Goal: Communication & Community: Ask a question

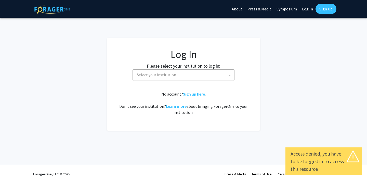
select select
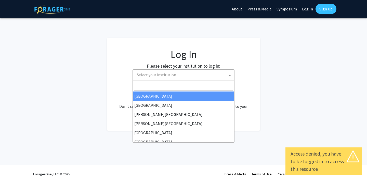
click at [209, 74] on span "Select your institution" at bounding box center [184, 75] width 99 height 10
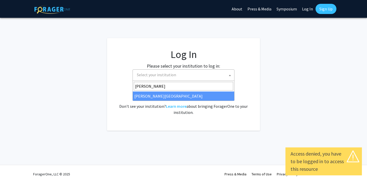
type input "wayne"
click at [181, 91] on span "wayne" at bounding box center [183, 86] width 101 height 11
select select "21"
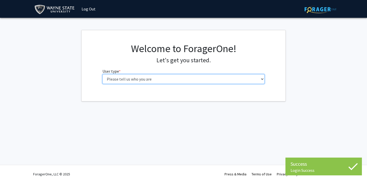
select select "1: undergrad"
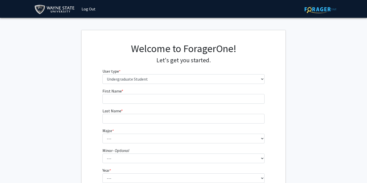
click at [136, 93] on fg-input "First Name * required" at bounding box center [183, 96] width 162 height 16
click at [136, 94] on fg-input "First Name * required" at bounding box center [183, 96] width 162 height 16
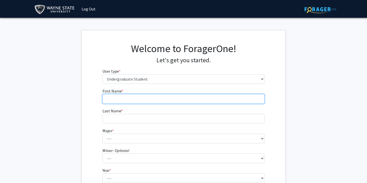
click at [136, 95] on input "First Name * required" at bounding box center [183, 99] width 162 height 10
type input "[PERSON_NAME]"
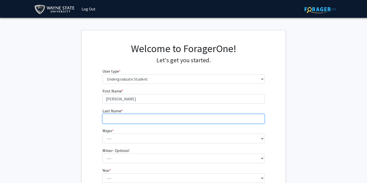
click at [122, 115] on input "Last Name * required" at bounding box center [183, 119] width 162 height 10
type input "[PERSON_NAME]"
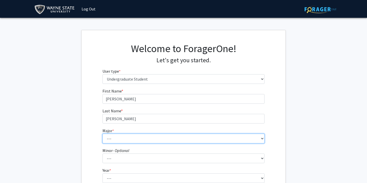
select select "26: 1806"
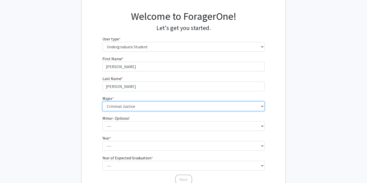
scroll to position [35, 0]
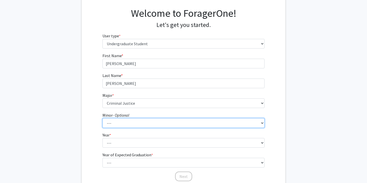
select select "108: 1473"
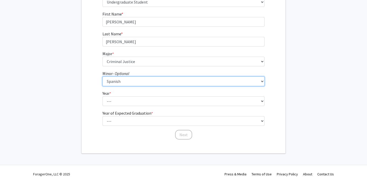
scroll to position [77, 0]
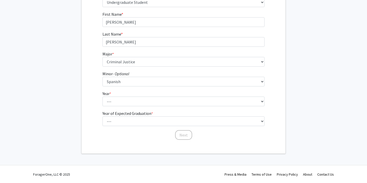
click at [140, 92] on fg-select "Year * required --- First-year Sophomore Junior Senior Postbaccalaureate Certif…" at bounding box center [183, 99] width 162 height 16
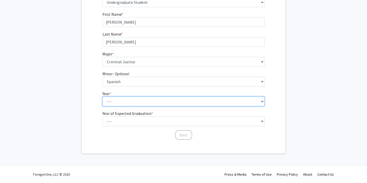
select select "3: junior"
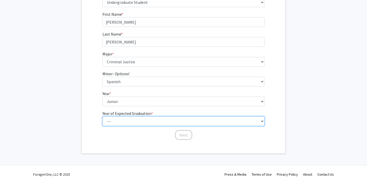
select select "3: 2027"
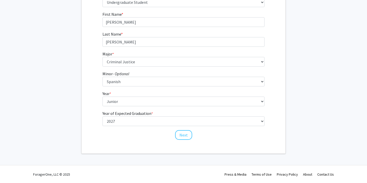
click at [193, 137] on div "First Name * required [PERSON_NAME] Last Name * required [PERSON_NAME] Major * …" at bounding box center [184, 75] width 170 height 129
click at [186, 133] on button "Next" at bounding box center [183, 135] width 17 height 10
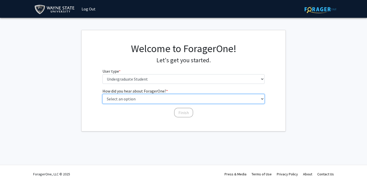
select select "3: university_website"
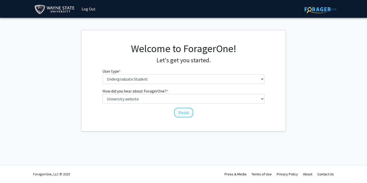
click at [185, 113] on button "Finish" at bounding box center [183, 113] width 19 height 10
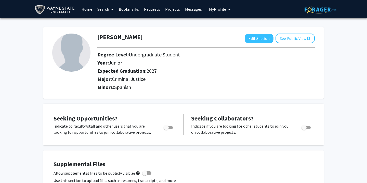
click at [174, 9] on link "Projects" at bounding box center [172, 9] width 20 height 18
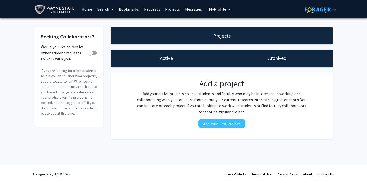
click at [107, 9] on link "Search" at bounding box center [105, 9] width 21 height 18
click at [109, 23] on span "Faculty/Staff" at bounding box center [113, 23] width 37 height 10
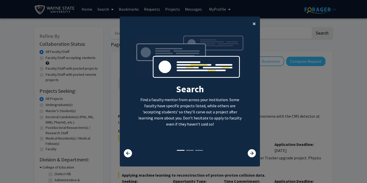
click at [255, 21] on span "×" at bounding box center [253, 24] width 3 height 8
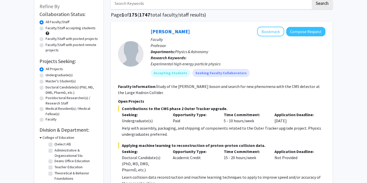
scroll to position [30, 0]
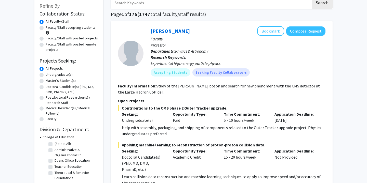
click at [46, 29] on label "Faculty/Staff accepting students" at bounding box center [71, 27] width 50 height 5
click at [46, 28] on input "Faculty/Staff accepting students" at bounding box center [47, 26] width 3 height 3
radio input "true"
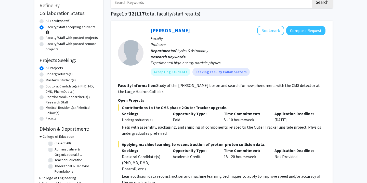
scroll to position [33, 0]
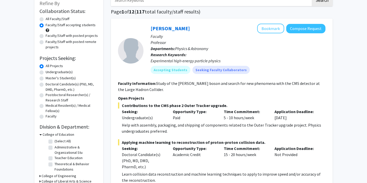
click at [46, 75] on label "Undergraduate(s)" at bounding box center [59, 72] width 27 height 5
click at [46, 73] on input "Undergraduate(s)" at bounding box center [47, 71] width 3 height 3
radio input "true"
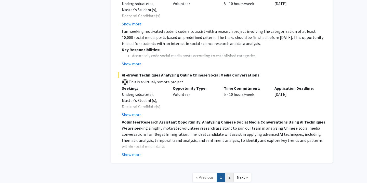
scroll to position [2151, 0]
click at [229, 173] on link "2" at bounding box center [229, 177] width 9 height 9
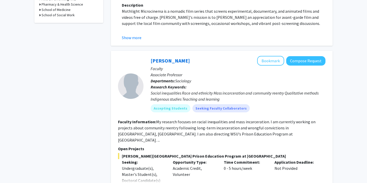
scroll to position [198, 0]
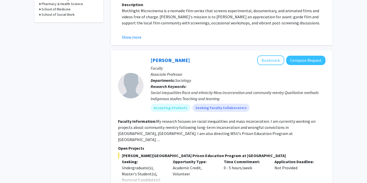
click at [256, 129] on fg-read-more "My research focuses on racial inequalities and mass incarceration. I am current…" at bounding box center [216, 130] width 197 height 23
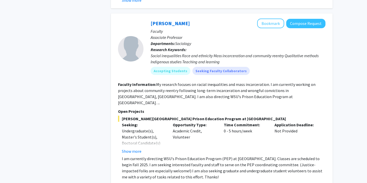
scroll to position [240, 0]
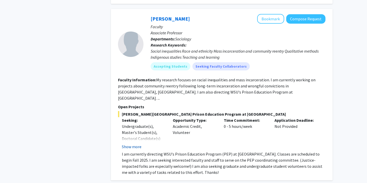
click at [136, 144] on button "Show more" at bounding box center [132, 147] width 20 height 6
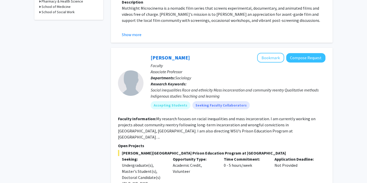
scroll to position [205, 0]
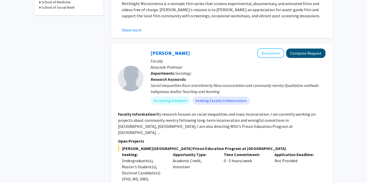
click at [306, 49] on button "Compose Request" at bounding box center [305, 53] width 39 height 9
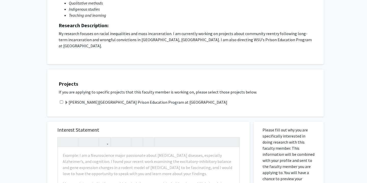
scroll to position [114, 0]
